Goal: Find specific page/section: Find specific page/section

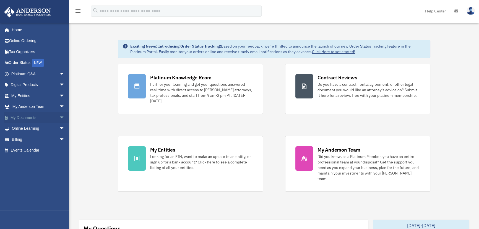
click at [59, 115] on span "arrow_drop_down" at bounding box center [64, 117] width 11 height 11
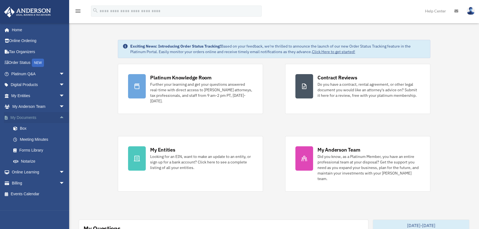
click at [59, 115] on span "arrow_drop_up" at bounding box center [64, 117] width 11 height 11
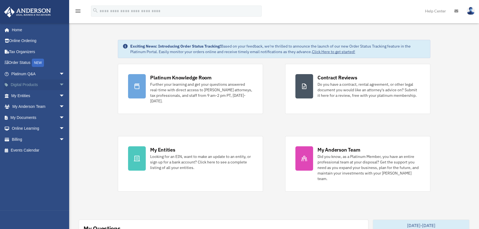
click at [59, 83] on span "arrow_drop_down" at bounding box center [64, 84] width 11 height 11
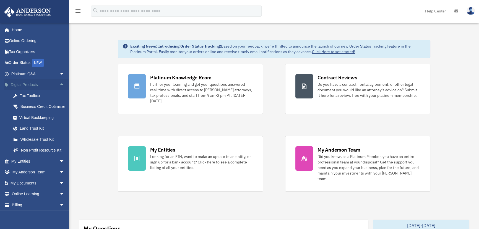
click at [59, 83] on span "arrow_drop_up" at bounding box center [64, 84] width 11 height 11
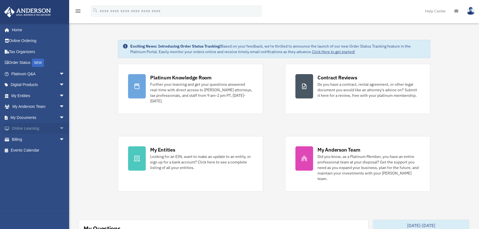
click at [59, 129] on span "arrow_drop_down" at bounding box center [64, 128] width 11 height 11
click at [32, 158] on link "Resources" at bounding box center [40, 161] width 65 height 11
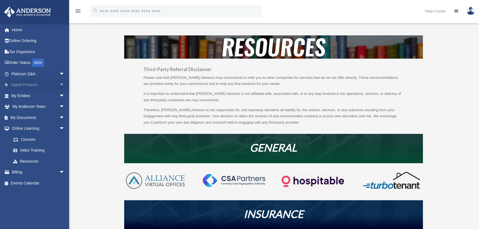
click at [59, 84] on span "arrow_drop_down" at bounding box center [64, 84] width 11 height 11
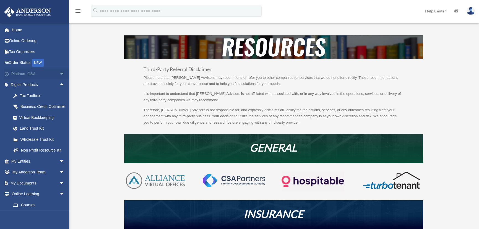
click at [59, 73] on span "arrow_drop_down" at bounding box center [64, 73] width 11 height 11
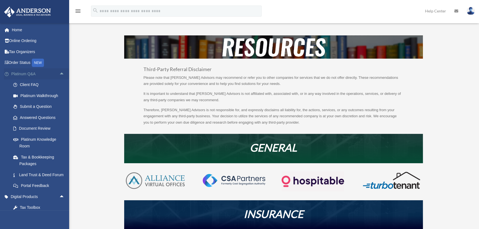
click at [59, 71] on span "arrow_drop_up" at bounding box center [64, 73] width 11 height 11
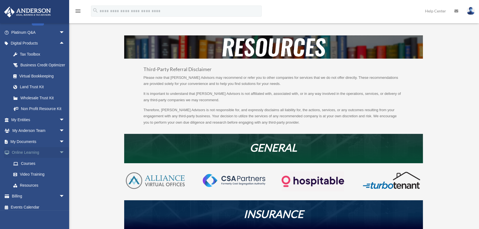
scroll to position [42, 0]
click at [59, 147] on span "arrow_drop_down" at bounding box center [64, 141] width 11 height 11
click at [41, 168] on link "Meeting Minutes" at bounding box center [40, 163] width 65 height 11
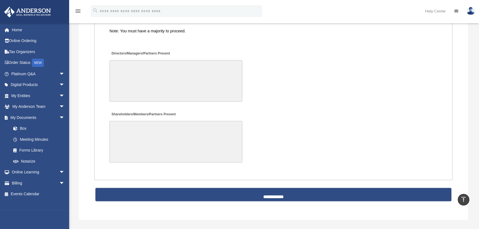
scroll to position [1081, 0]
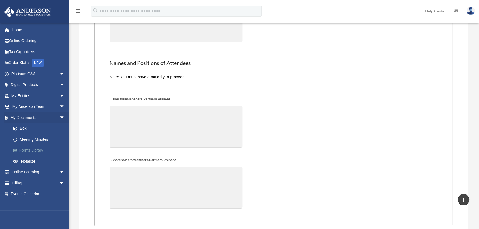
click at [39, 152] on link "Forms Library" at bounding box center [40, 150] width 65 height 11
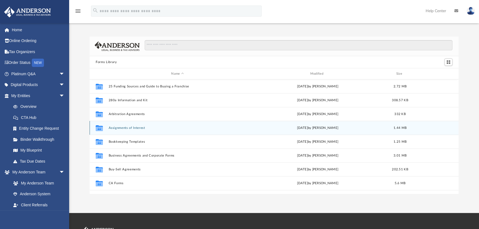
scroll to position [122, 365]
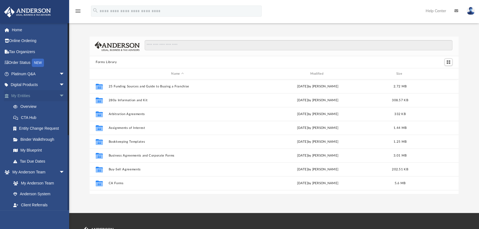
click at [59, 92] on span "arrow_drop_down" at bounding box center [64, 95] width 11 height 11
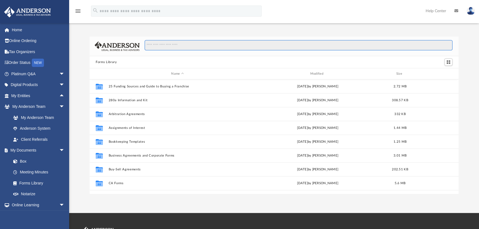
click at [186, 46] on input "Search files and folders" at bounding box center [299, 45] width 308 height 11
type input "**********"
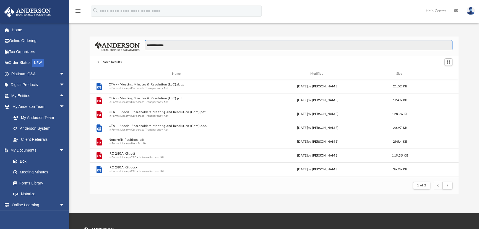
scroll to position [105, 365]
drag, startPoint x: 91, startPoint y: 45, endPoint x: 21, endPoint y: 48, distance: 70.6
click at [20, 47] on div "App bob.apples@andersonadvisors.com Sign Out bob.apples@andersonadvisors.com Ho…" at bounding box center [239, 106] width 479 height 175
